Goal: Find specific page/section: Find specific page/section

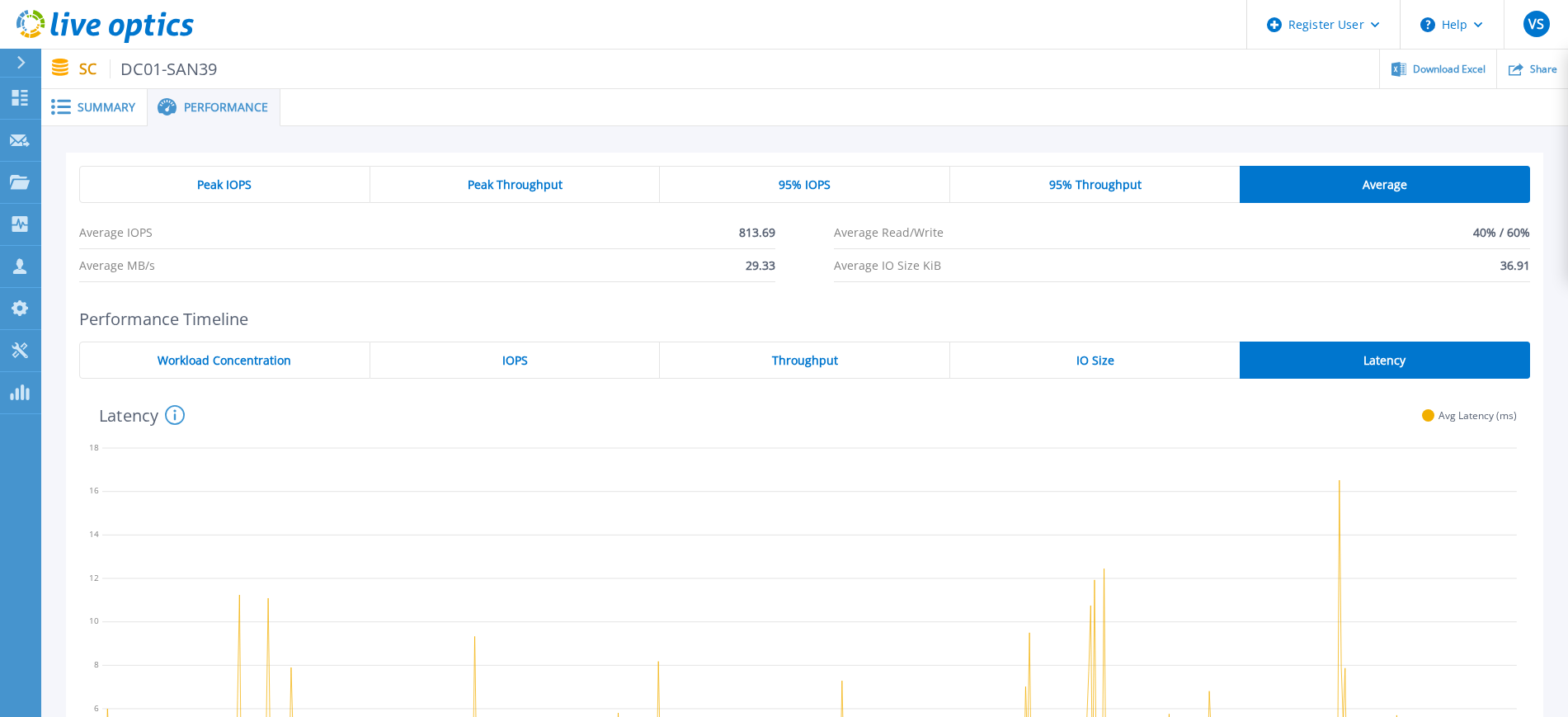
scroll to position [206, 0]
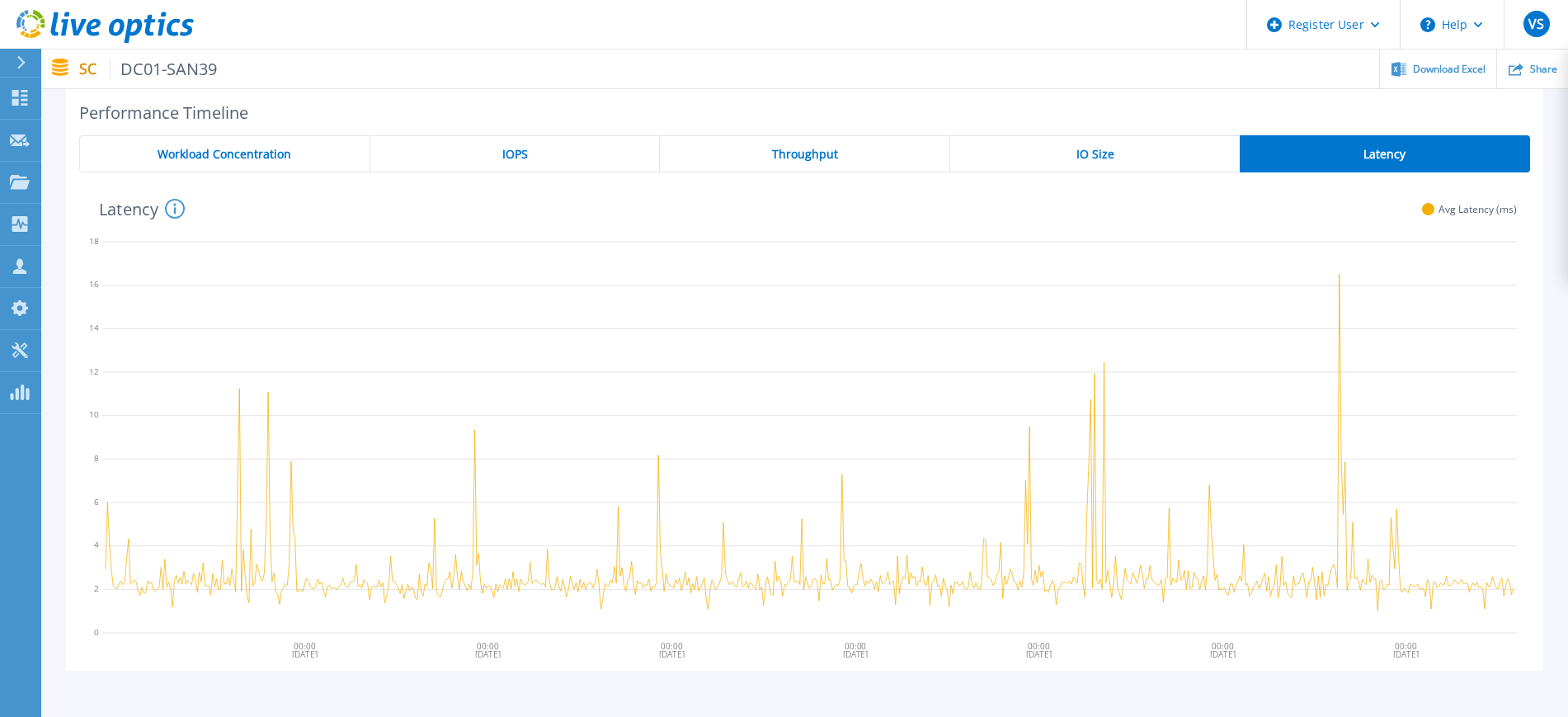
click at [134, 25] on icon at bounding box center [105, 26] width 177 height 34
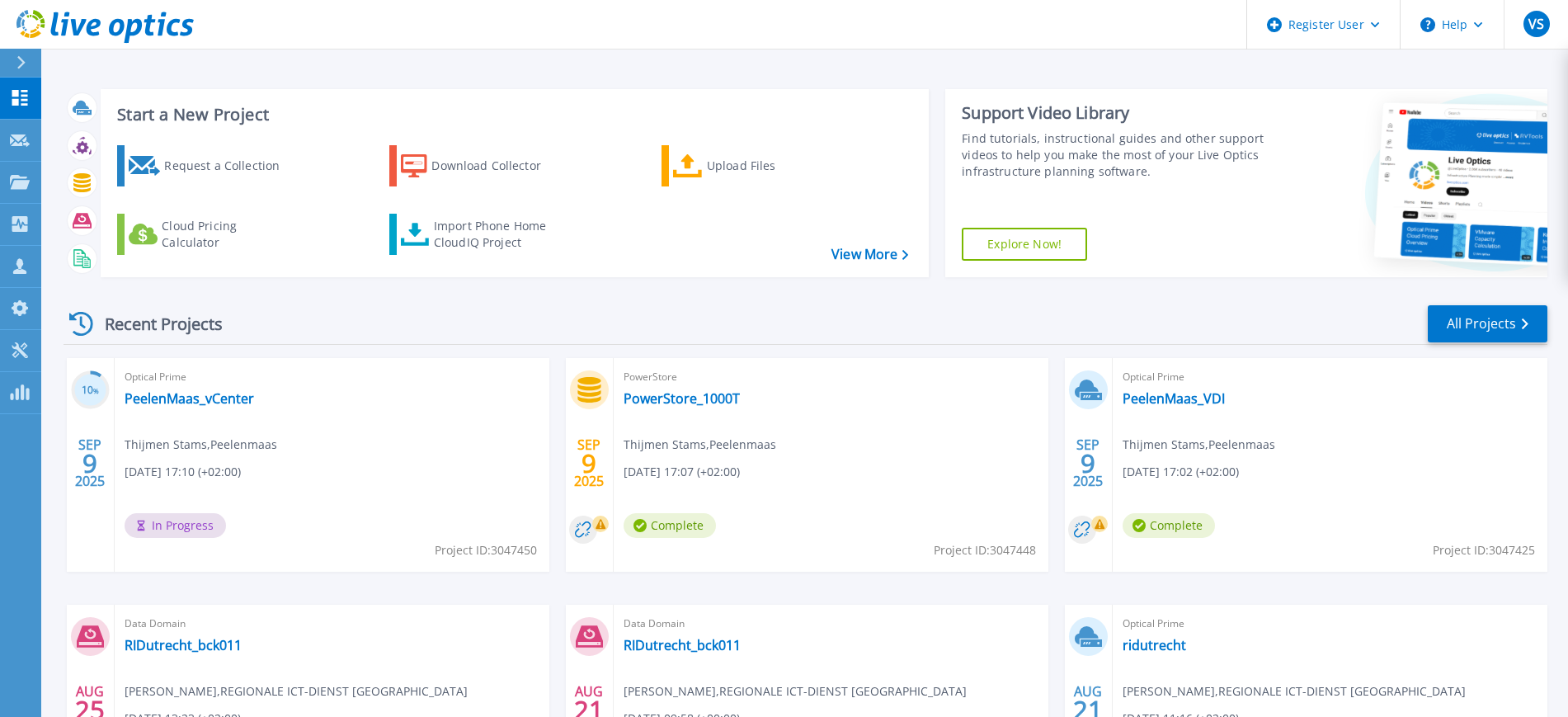
scroll to position [104, 0]
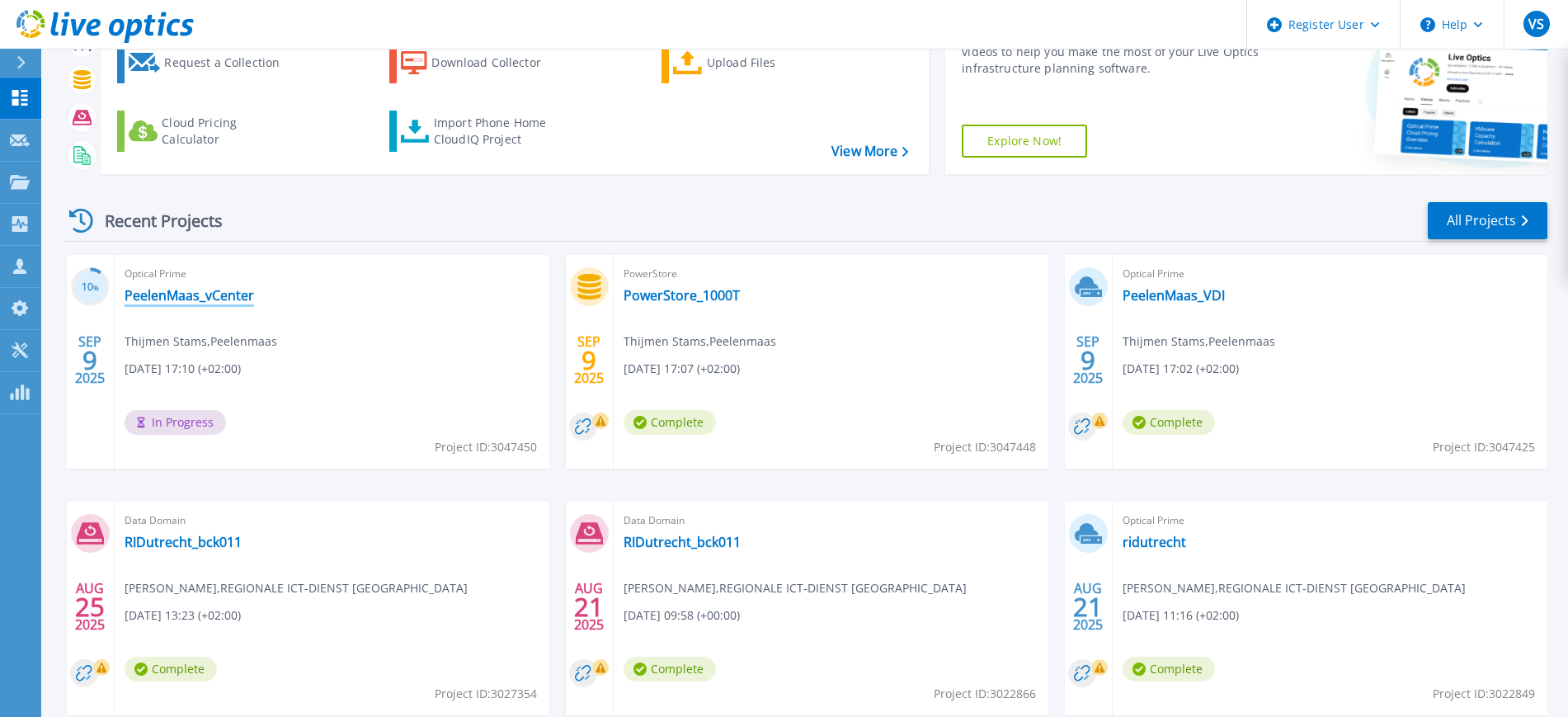
click at [209, 290] on link "PeelenMaas_vCenter" at bounding box center [190, 295] width 130 height 16
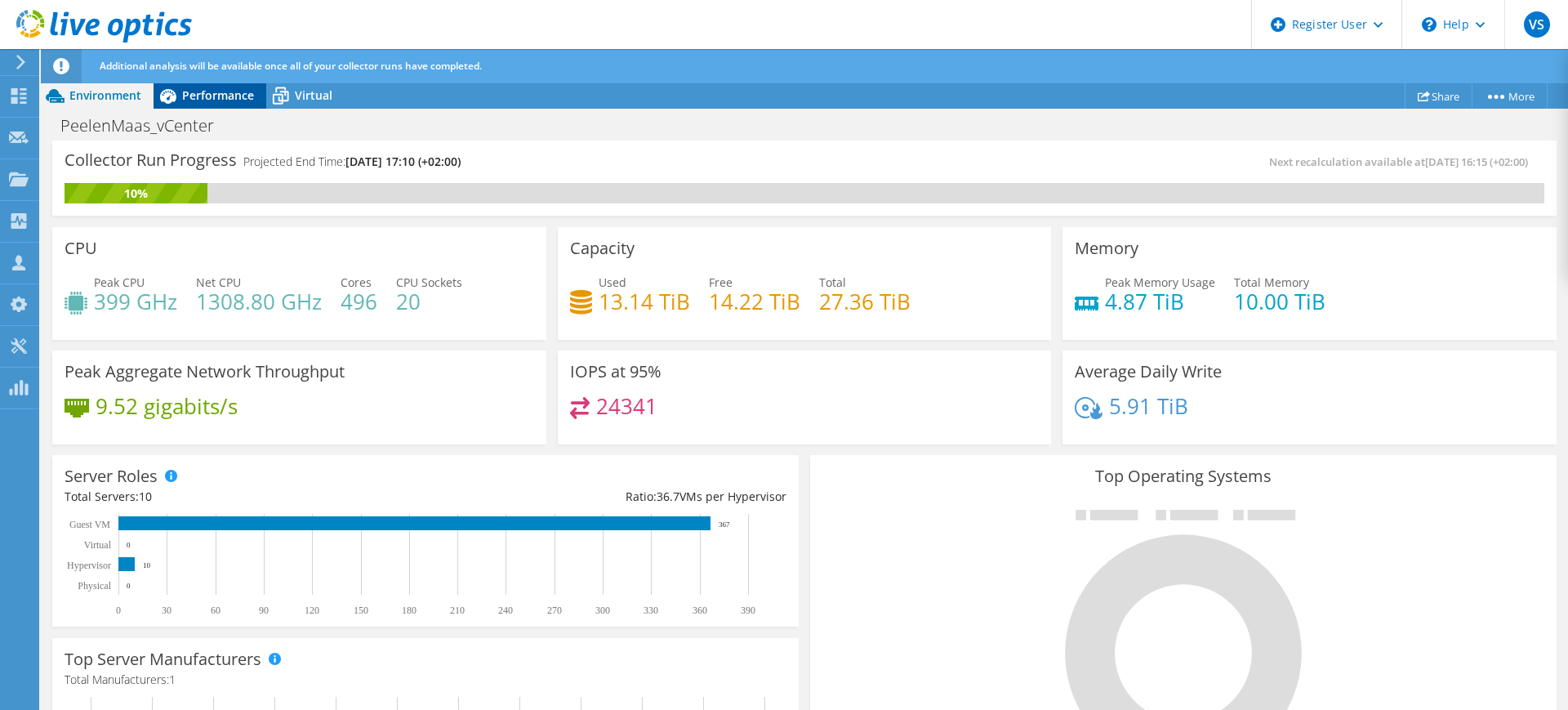
click at [207, 100] on span "Performance" at bounding box center [218, 95] width 72 height 15
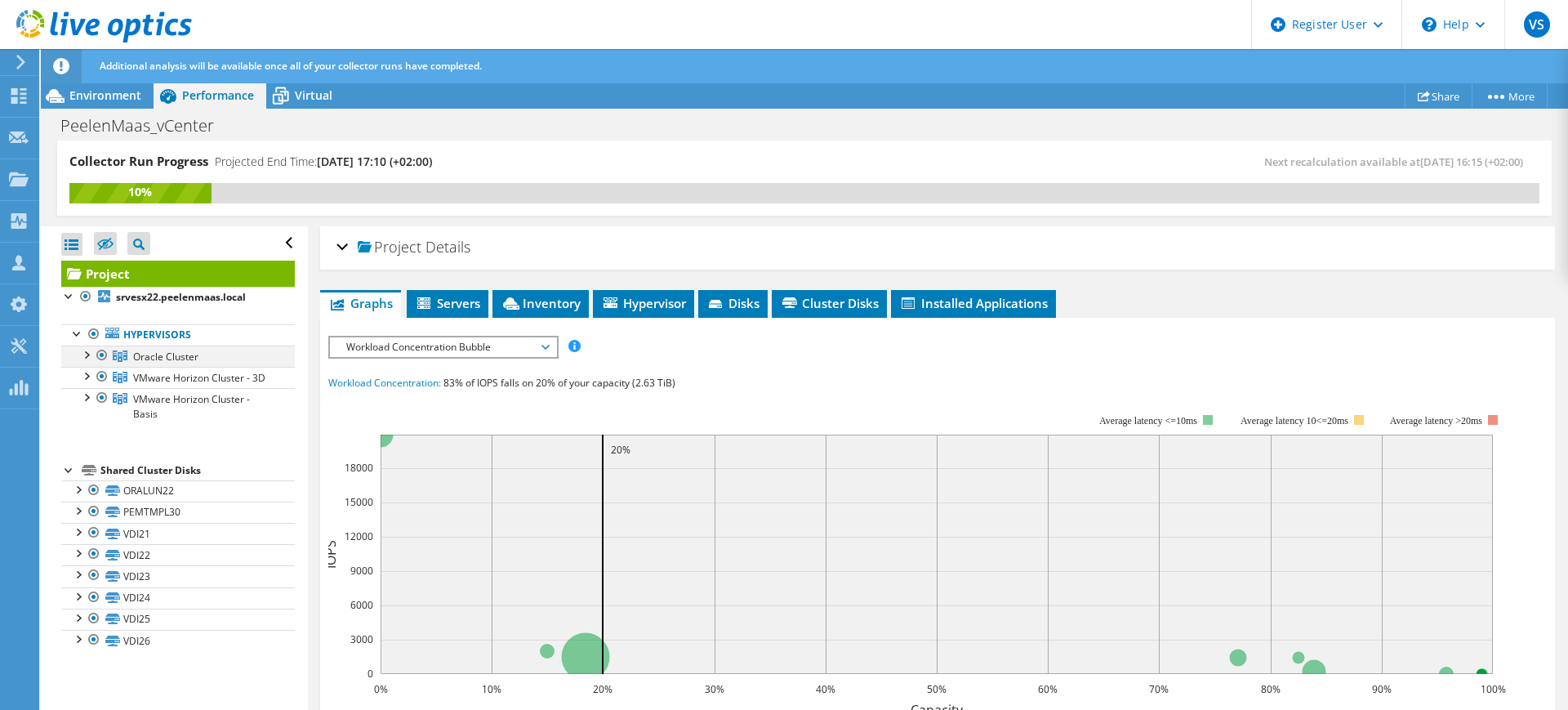
click at [89, 354] on div at bounding box center [85, 353] width 16 height 16
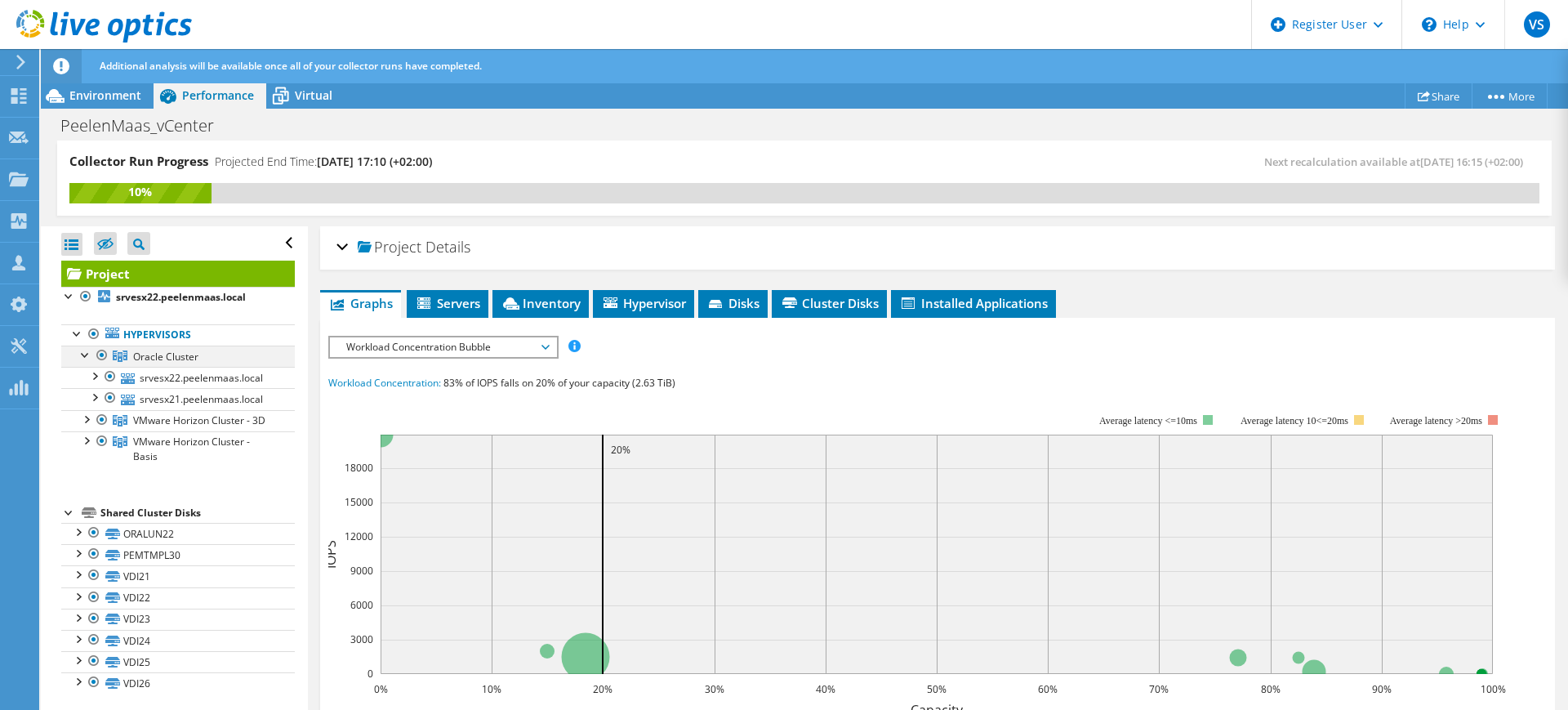
click at [89, 354] on div at bounding box center [85, 353] width 16 height 16
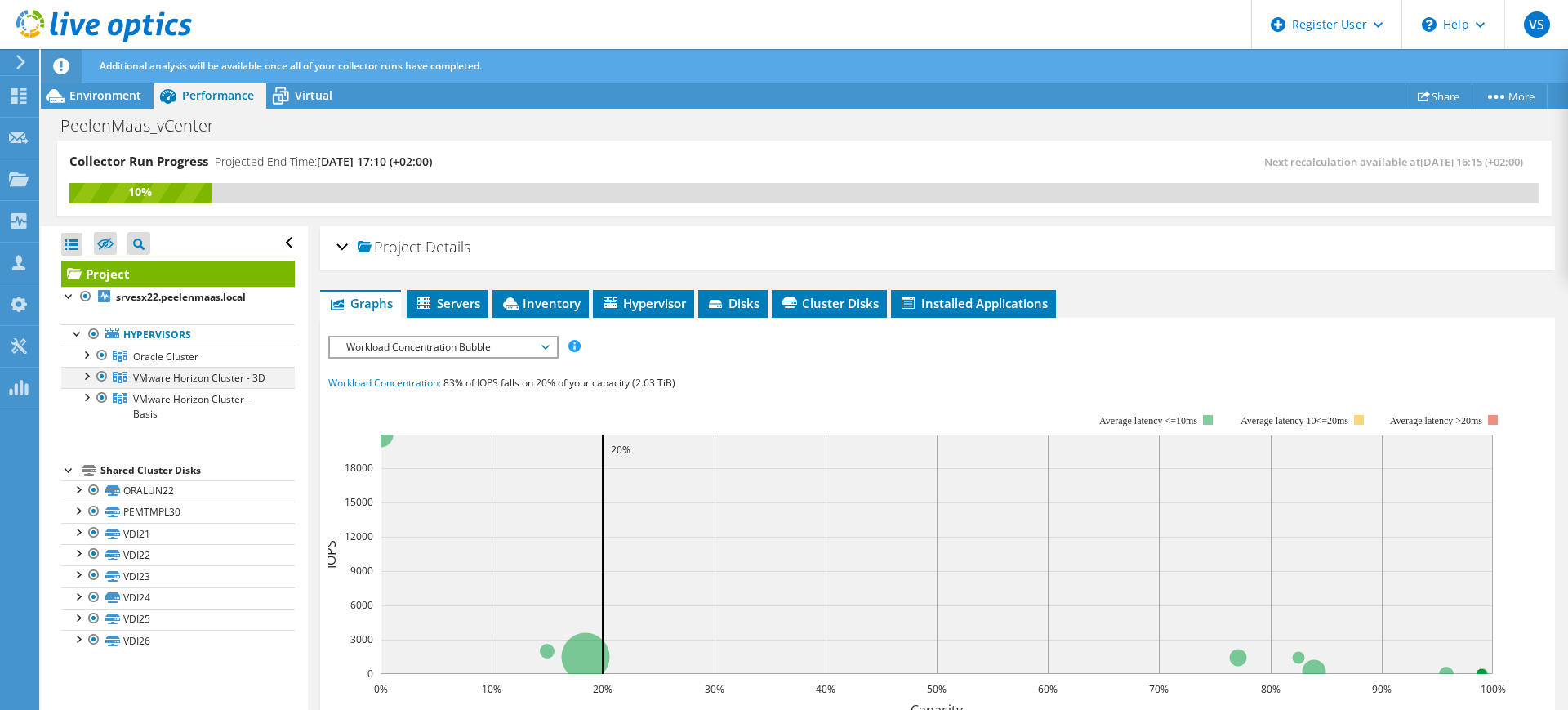
click at [85, 378] on div at bounding box center [85, 375] width 16 height 16
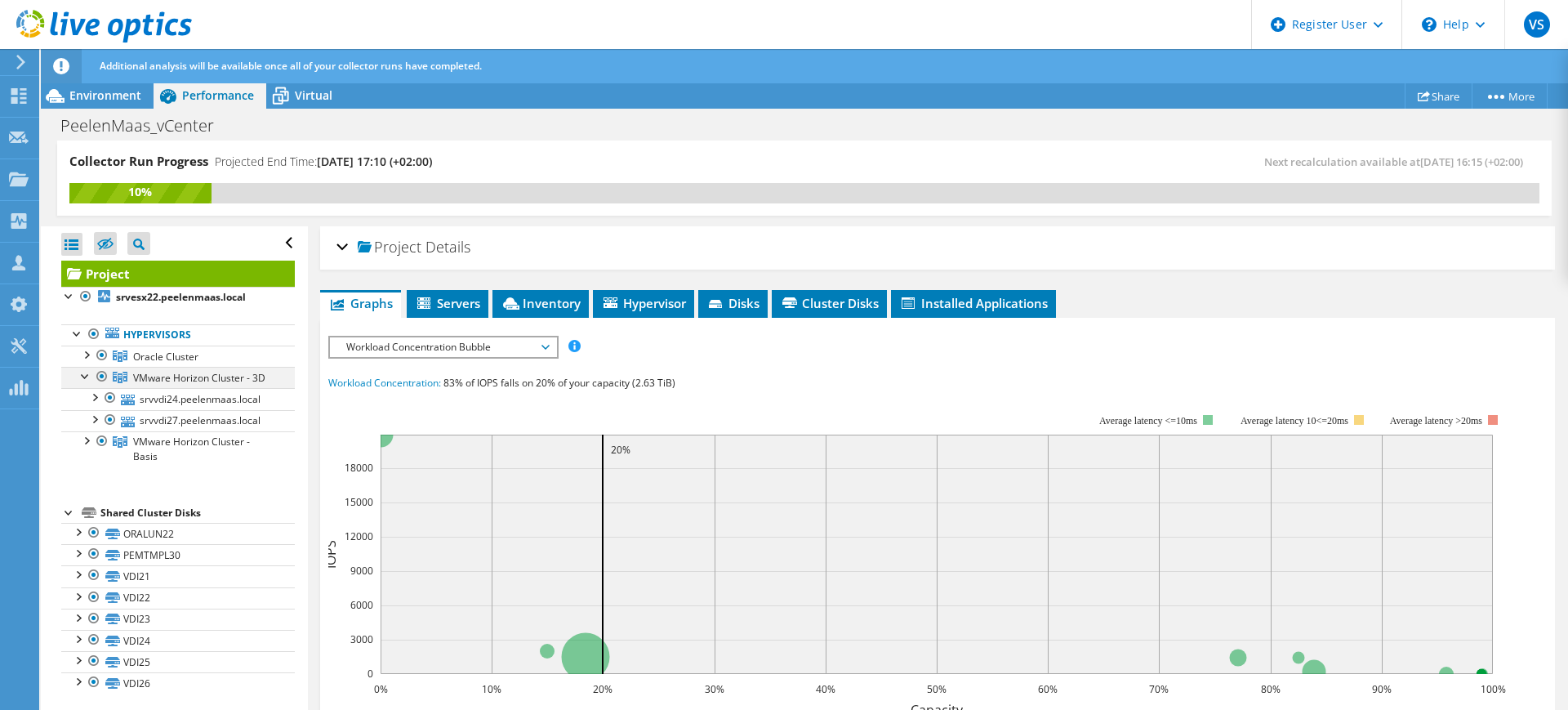
click at [85, 378] on div at bounding box center [85, 375] width 16 height 16
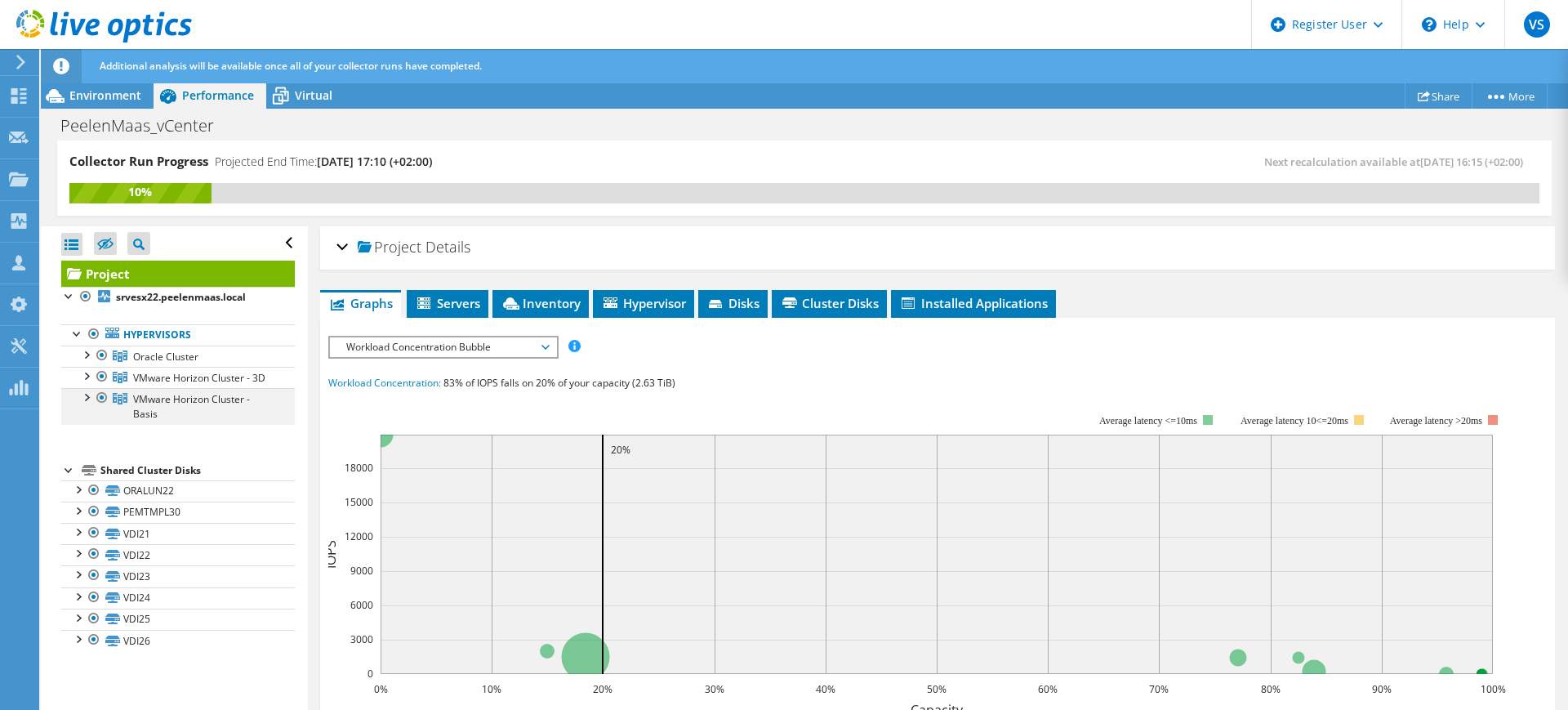
click at [87, 404] on div at bounding box center [85, 396] width 16 height 16
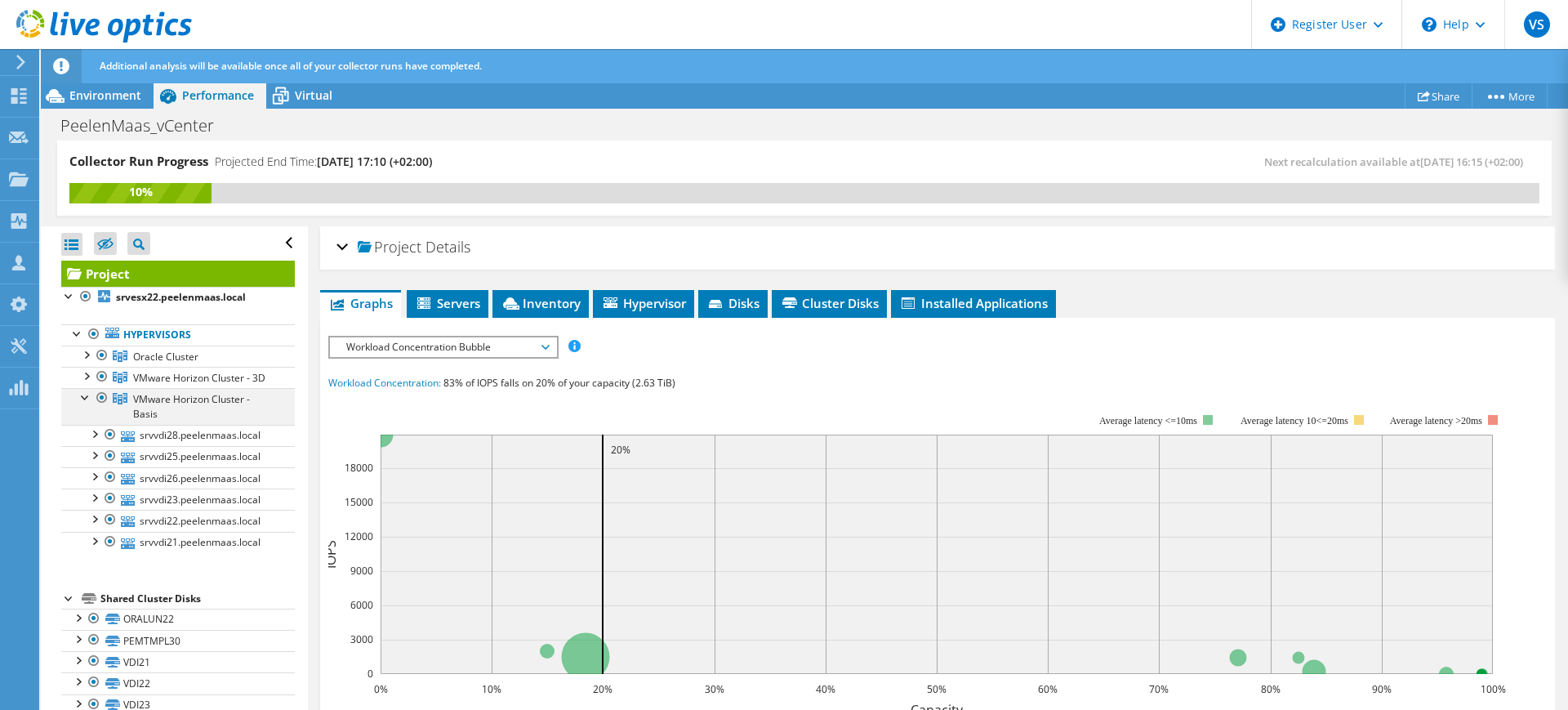
click at [87, 404] on div at bounding box center [85, 396] width 16 height 16
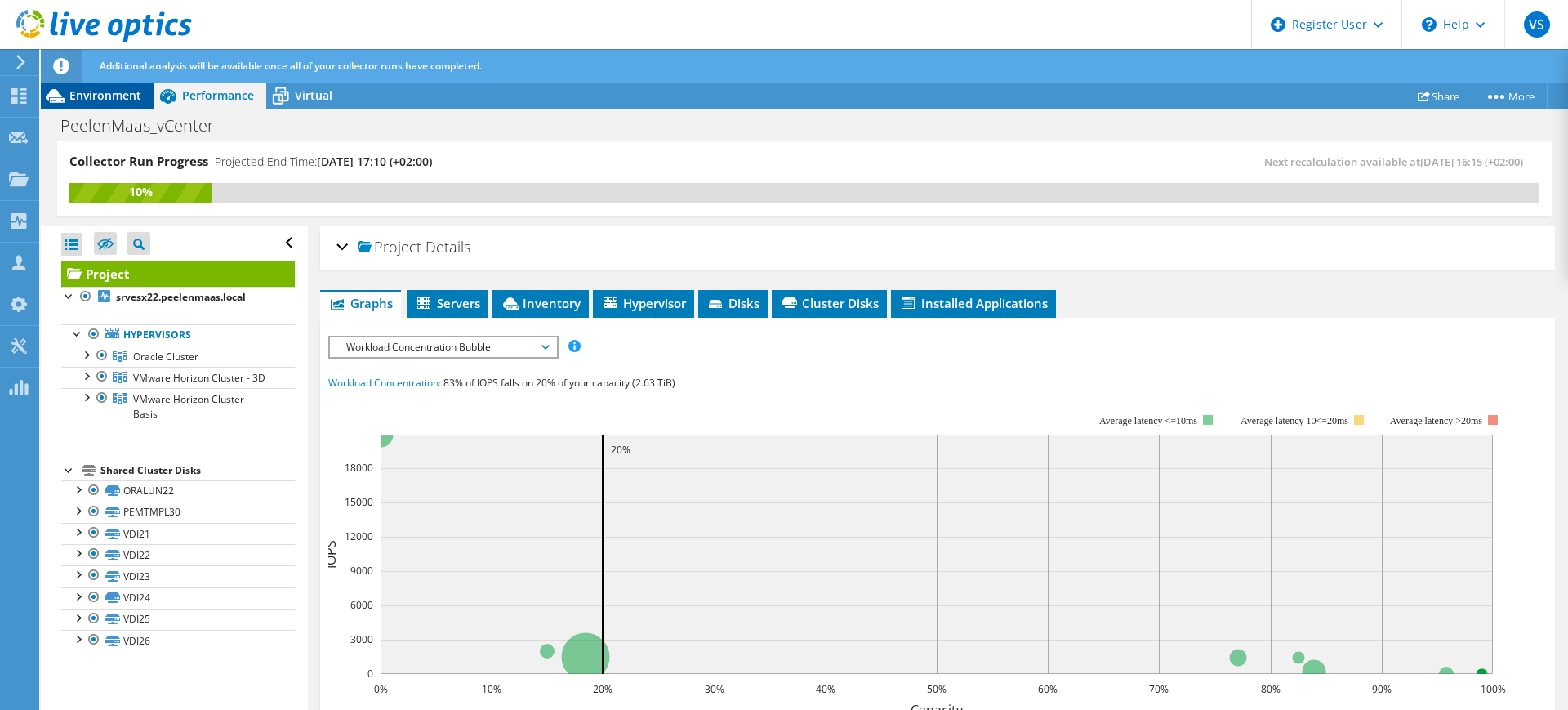
click at [121, 103] on div "Environment" at bounding box center [98, 95] width 113 height 26
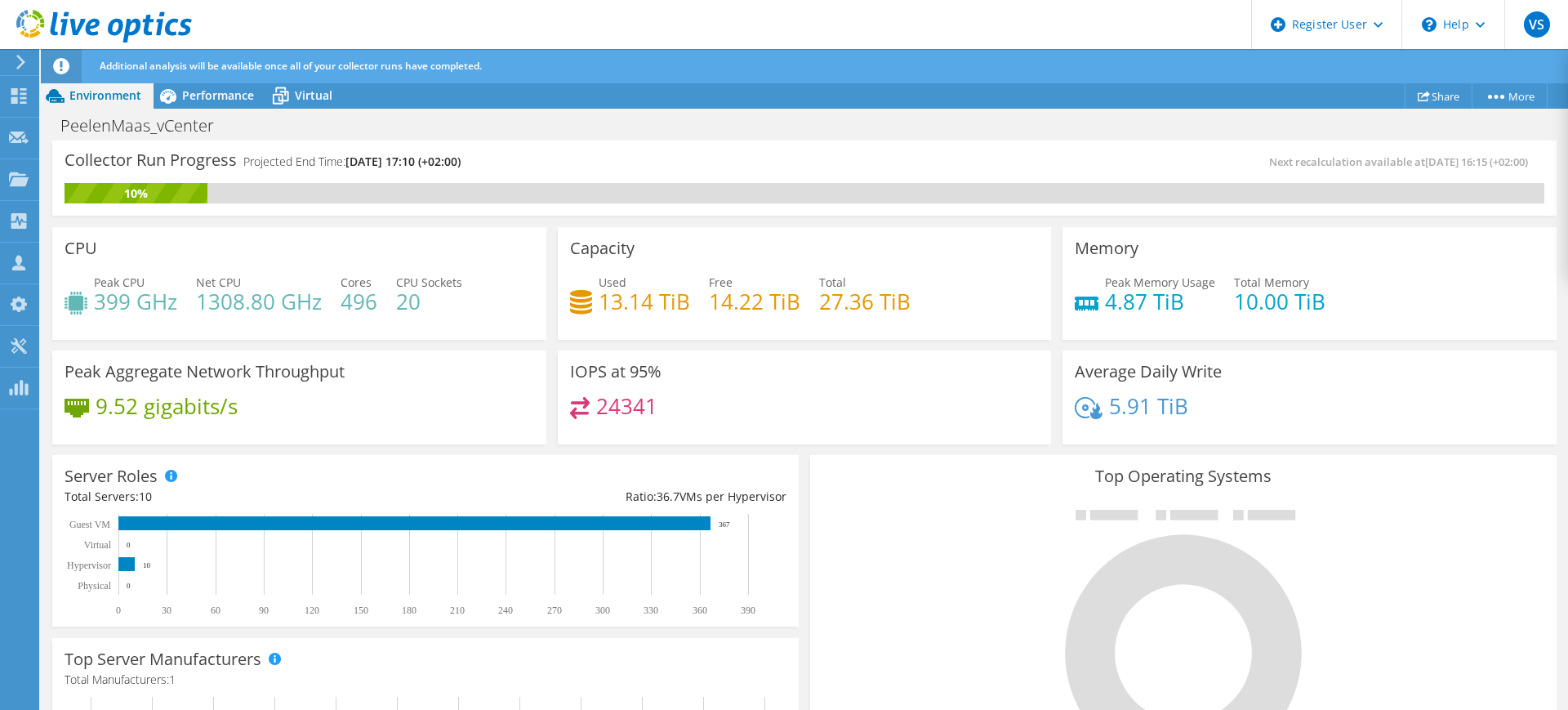
drag, startPoint x: 107, startPoint y: 17, endPoint x: 133, endPoint y: 34, distance: 31.1
click at [107, 17] on icon at bounding box center [104, 26] width 175 height 34
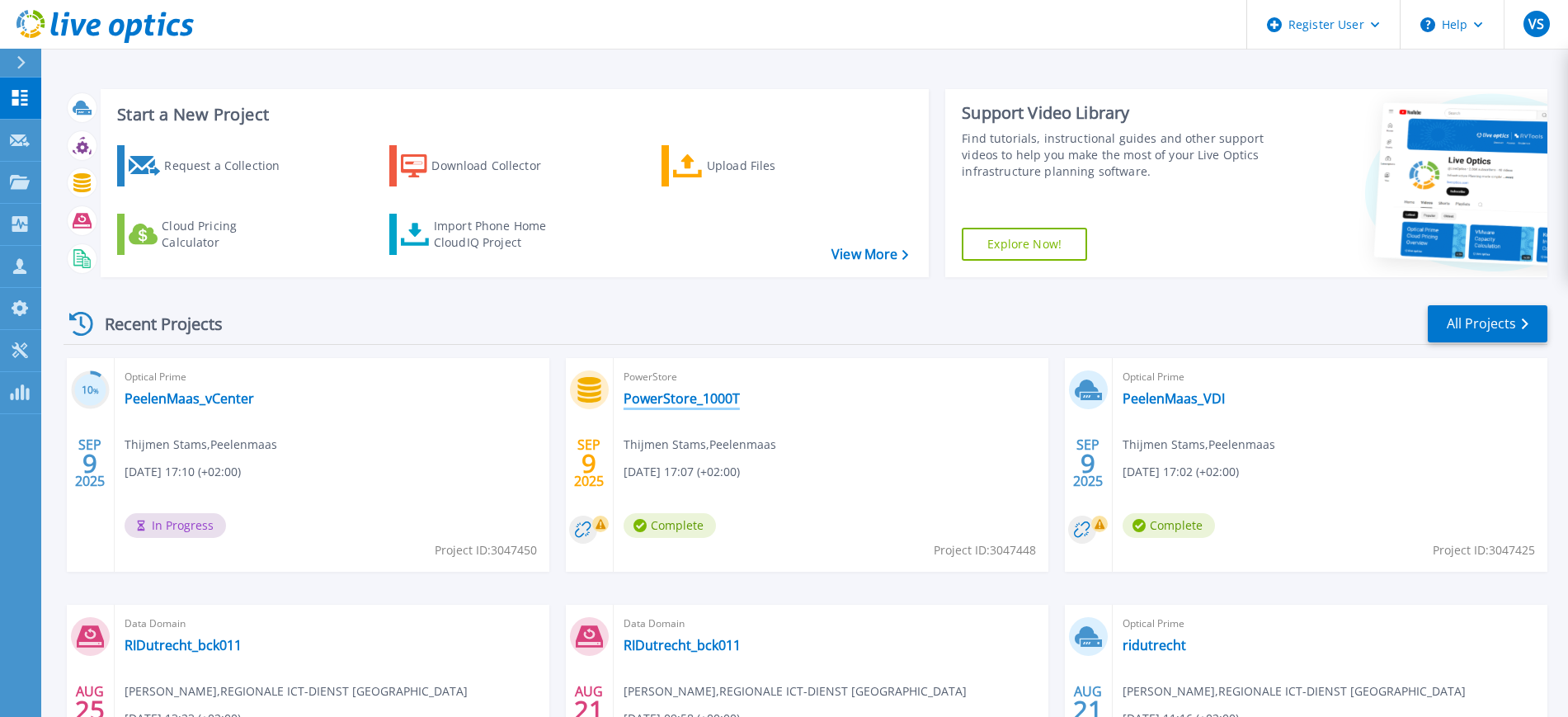
click at [693, 395] on link "PowerStore_1000T" at bounding box center [681, 398] width 116 height 16
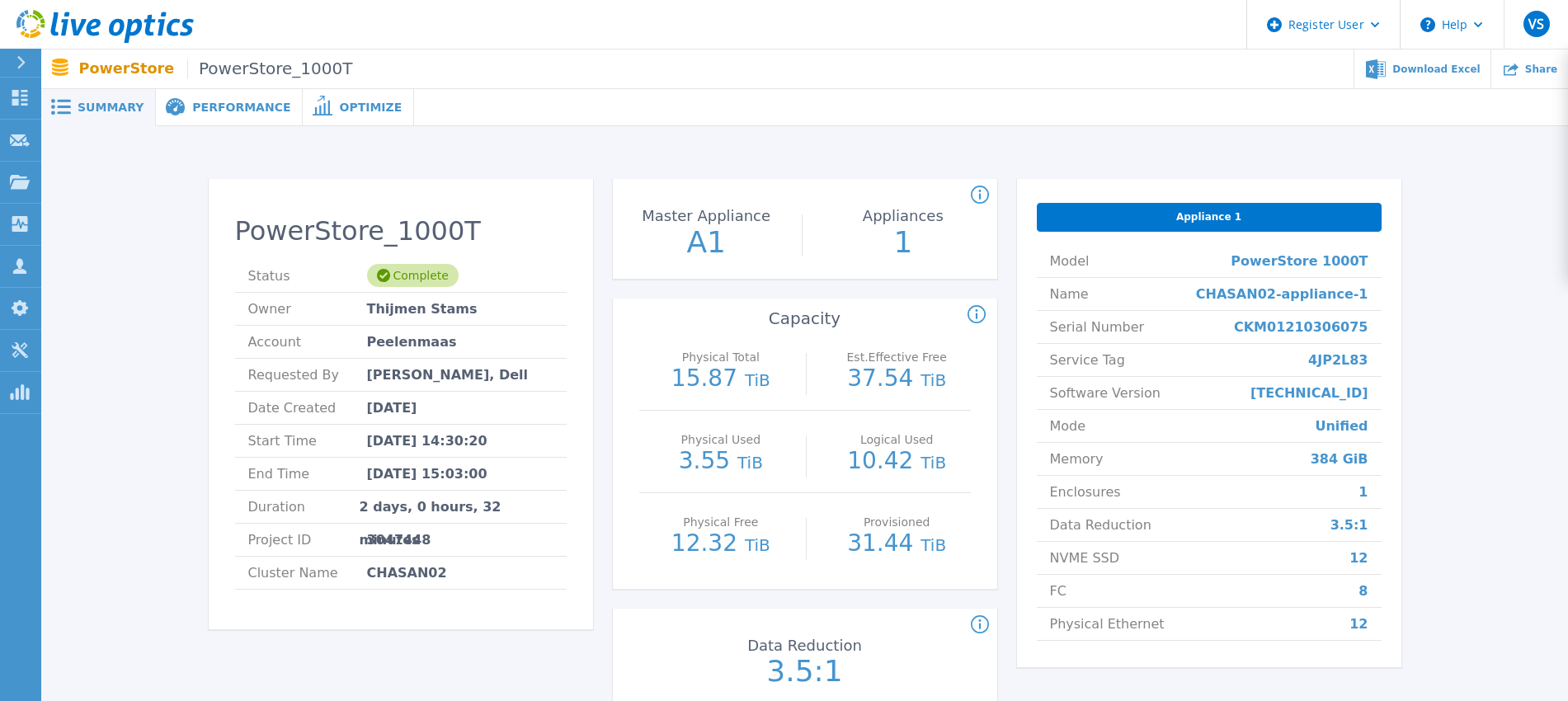
click at [141, 27] on icon at bounding box center [133, 31] width 18 height 24
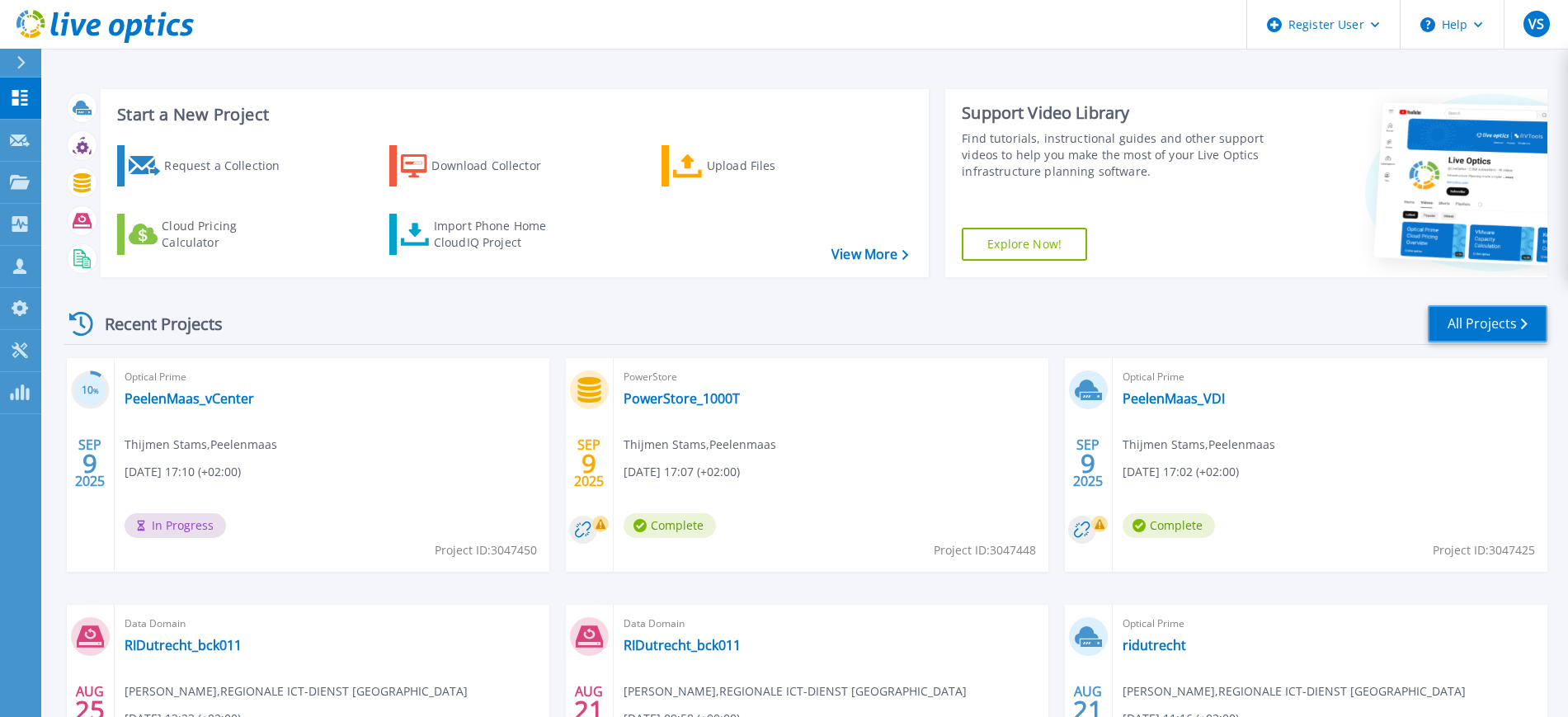
click at [1479, 314] on link "All Projects" at bounding box center [1488, 323] width 120 height 37
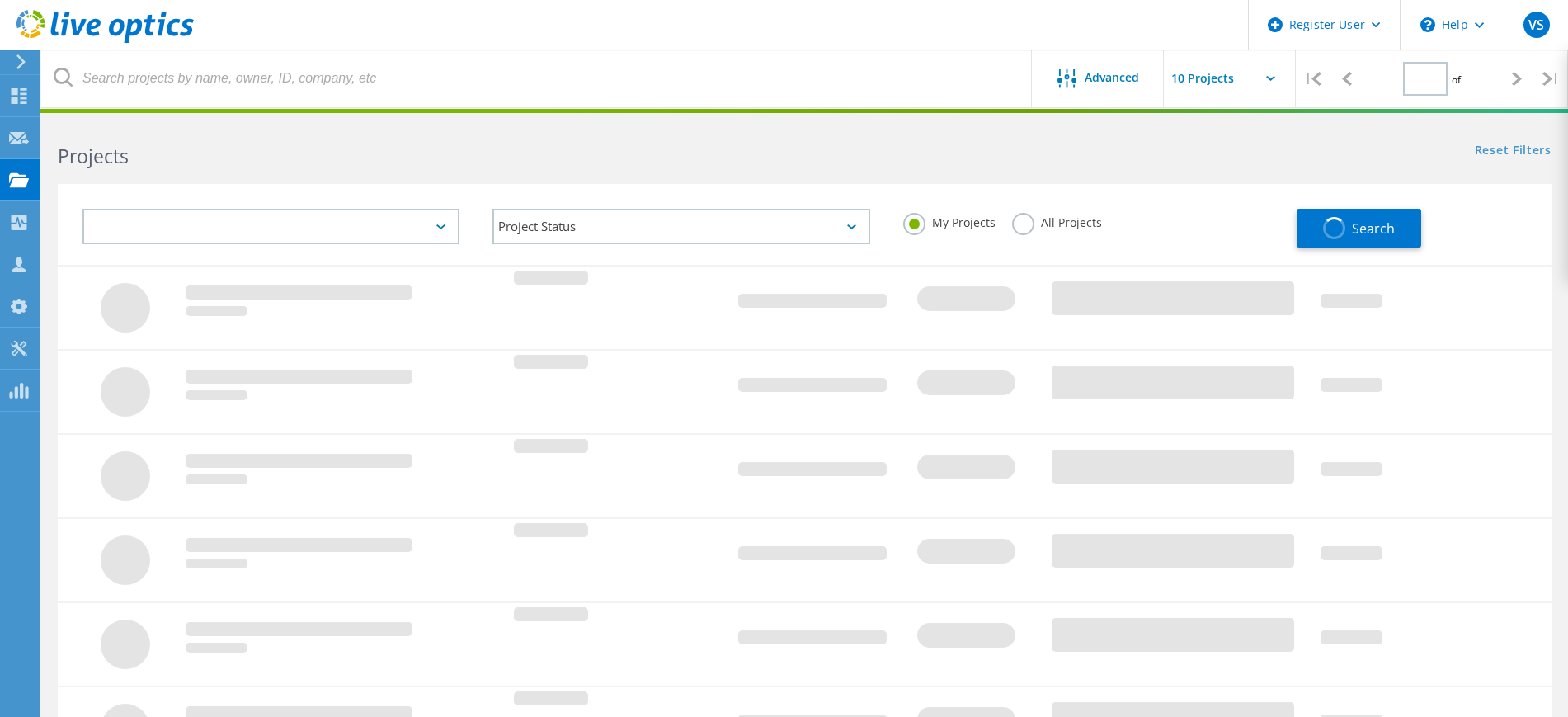
type input "3"
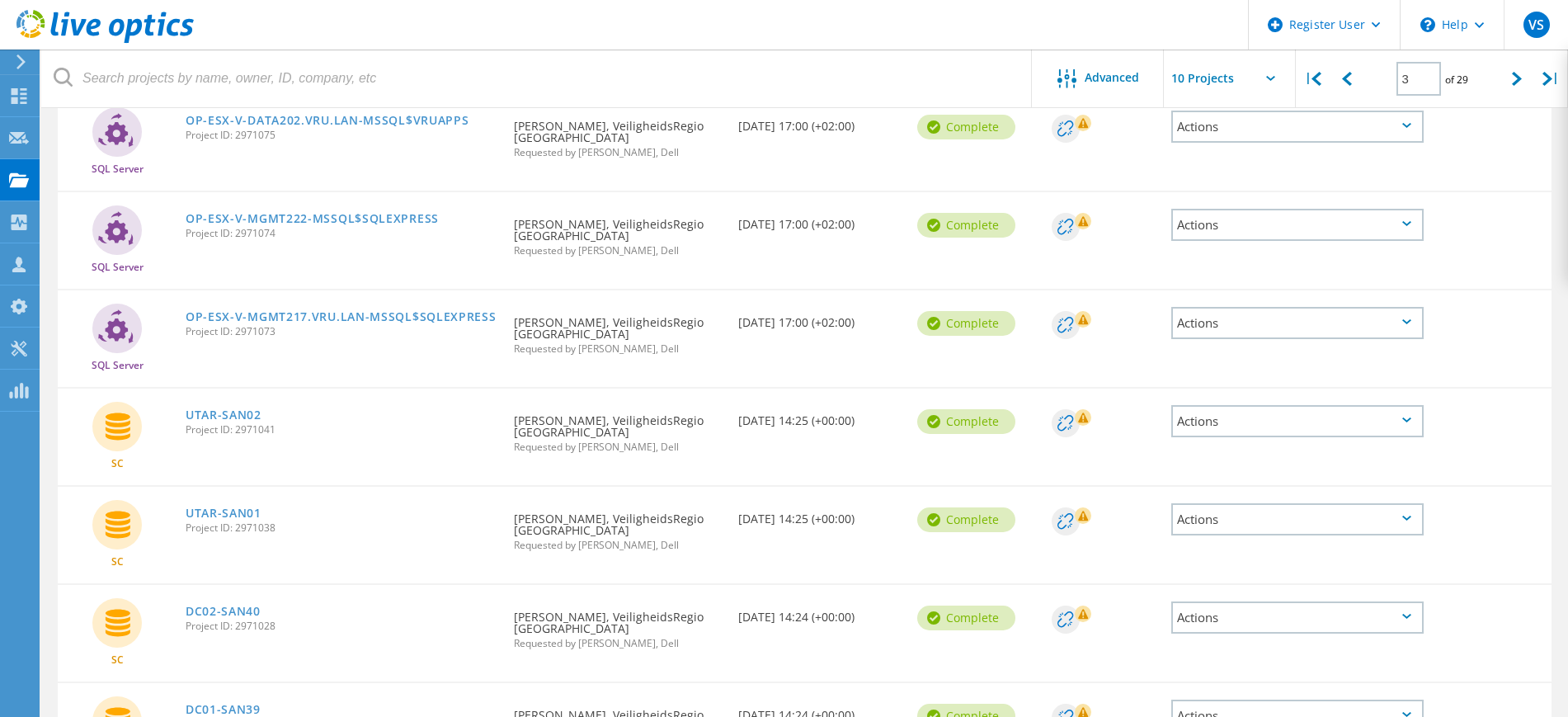
scroll to position [618, 0]
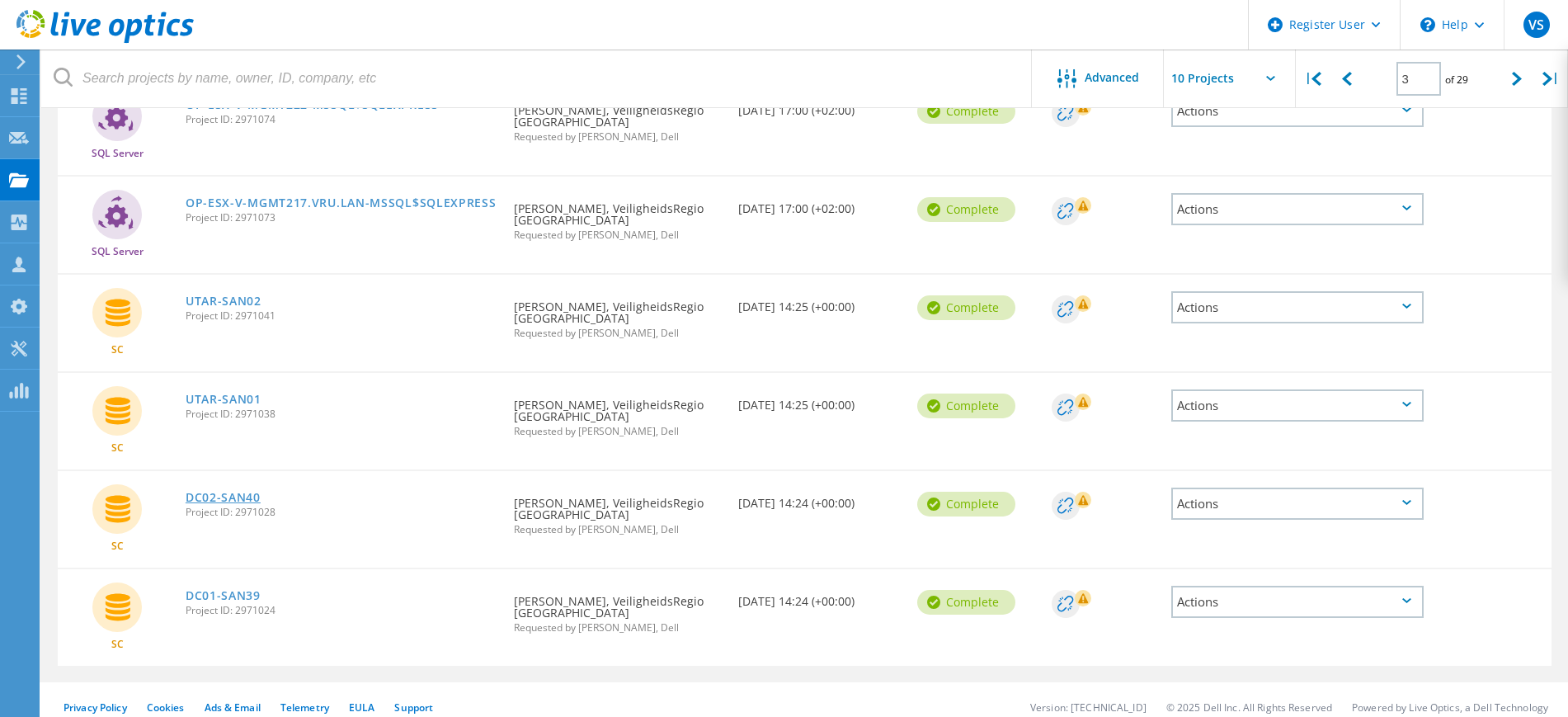
click at [214, 492] on link "DC02-SAN40" at bounding box center [224, 497] width 75 height 12
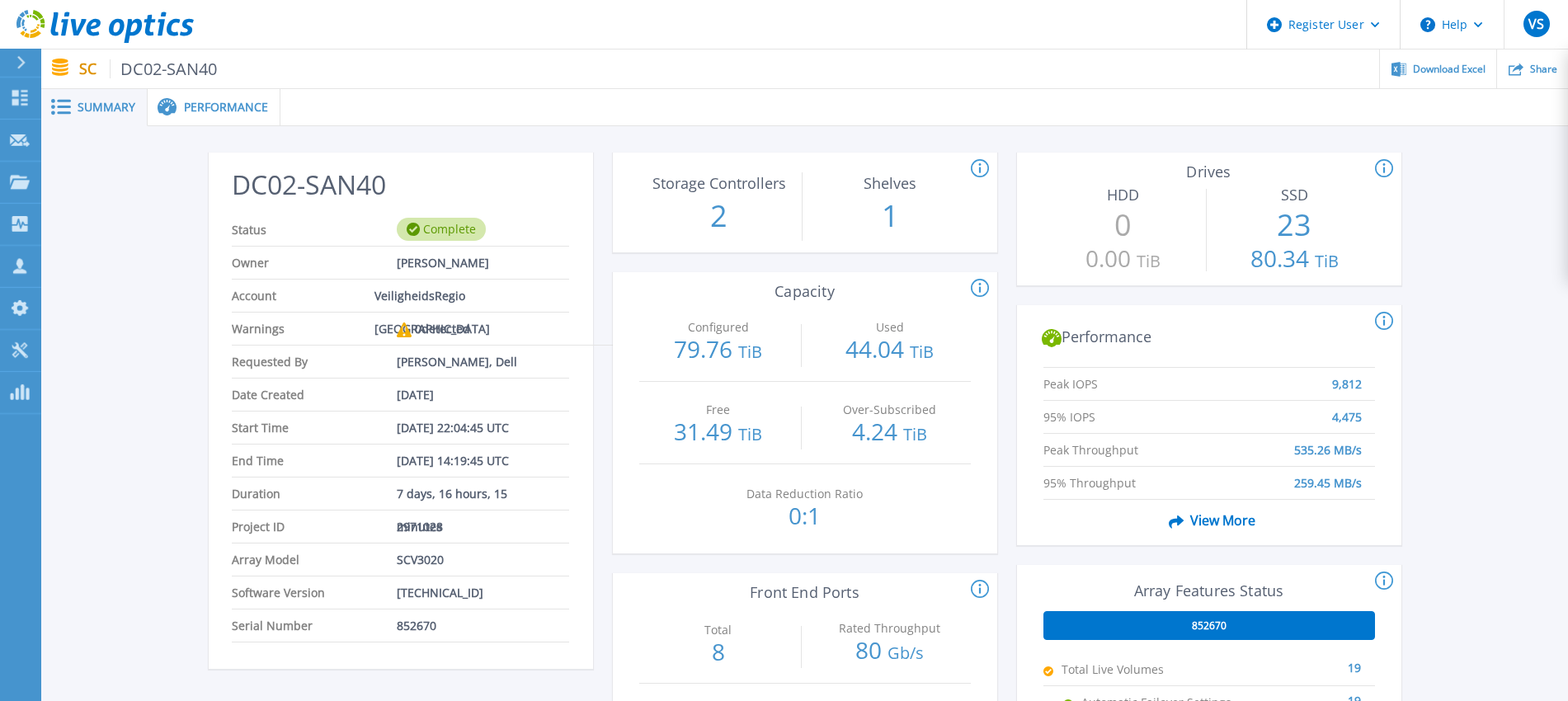
click at [21, 52] on div at bounding box center [27, 62] width 26 height 28
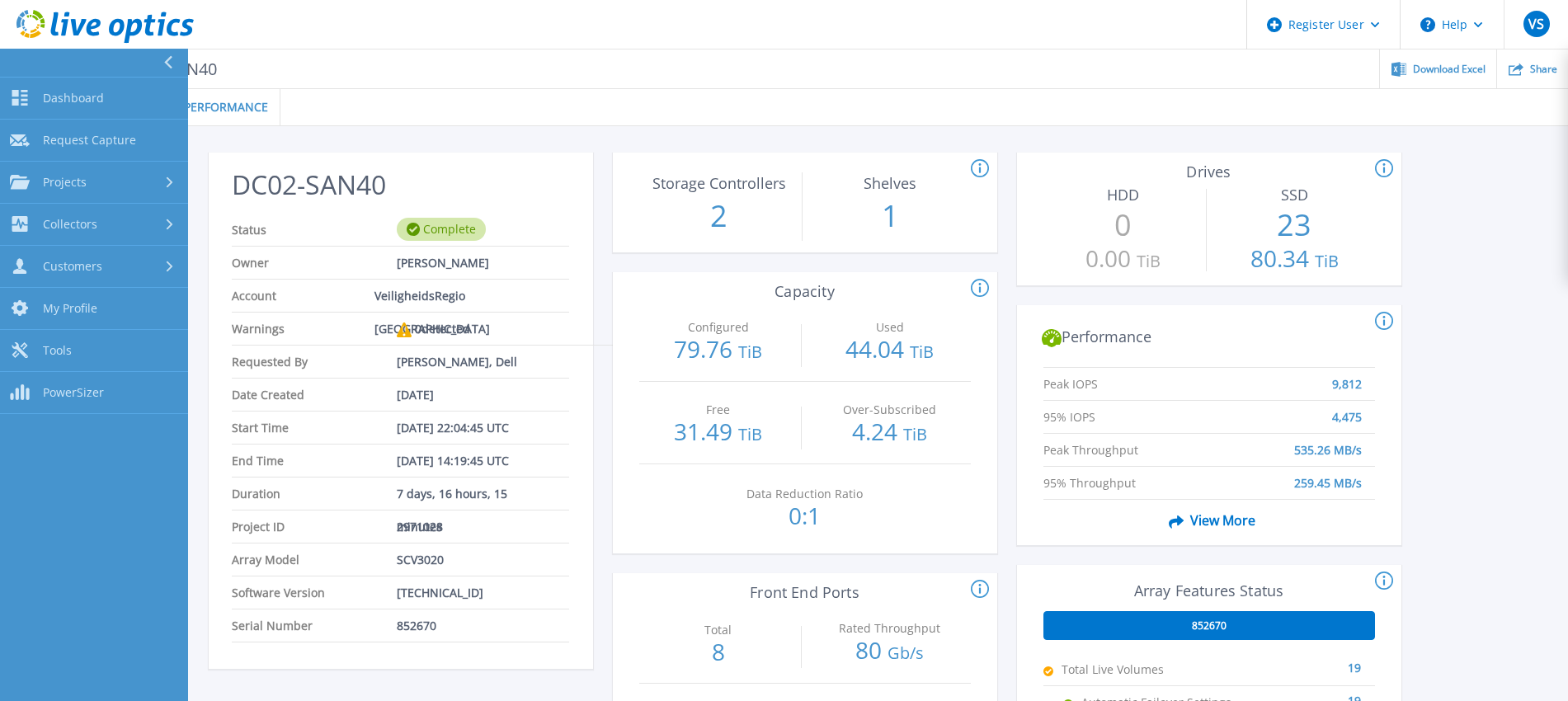
click at [163, 53] on div at bounding box center [174, 62] width 26 height 28
